Goal: Navigation & Orientation: Find specific page/section

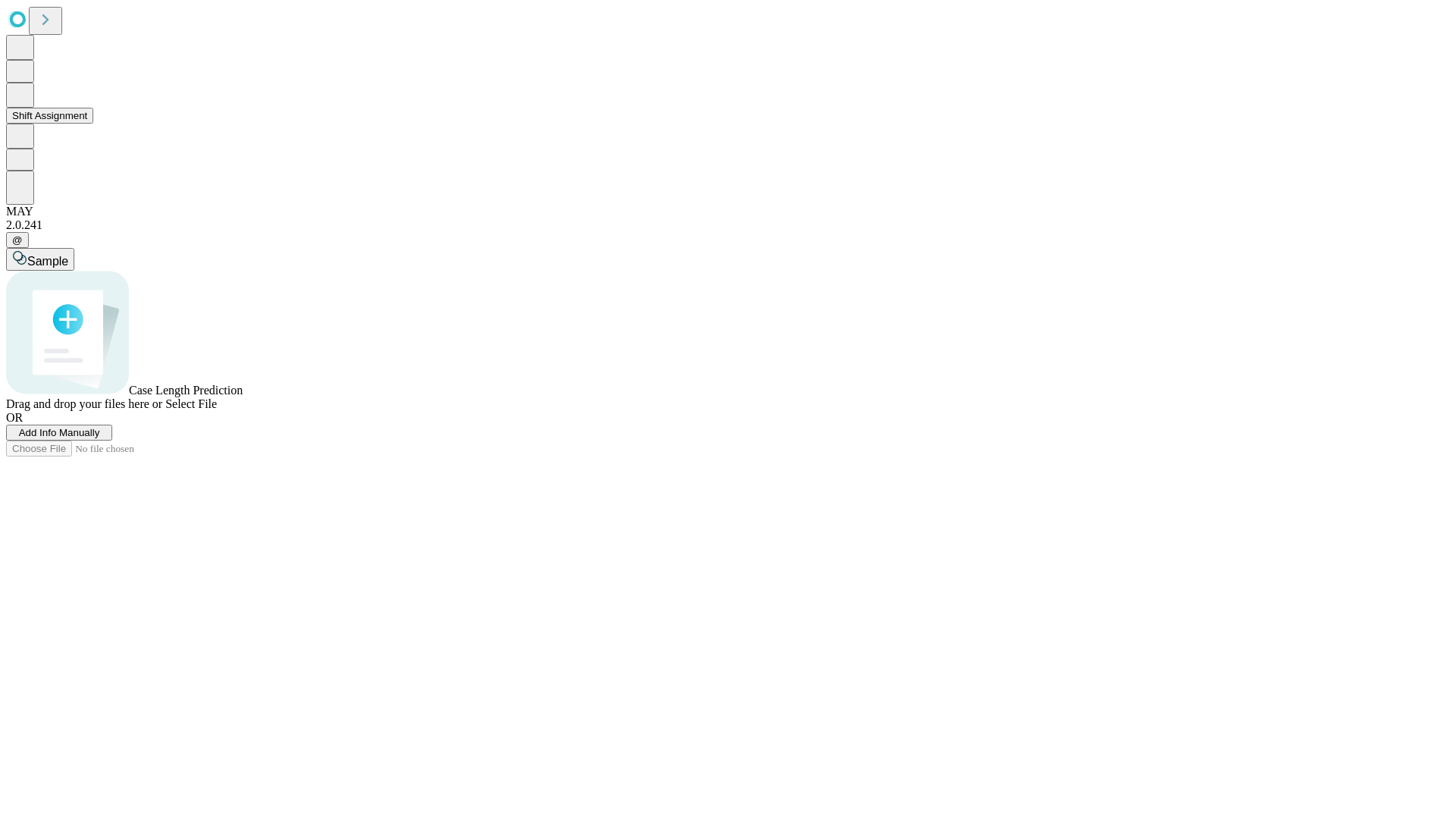
click at [94, 124] on button "Shift Assignment" at bounding box center [50, 115] width 87 height 16
